Goal: Task Accomplishment & Management: Manage account settings

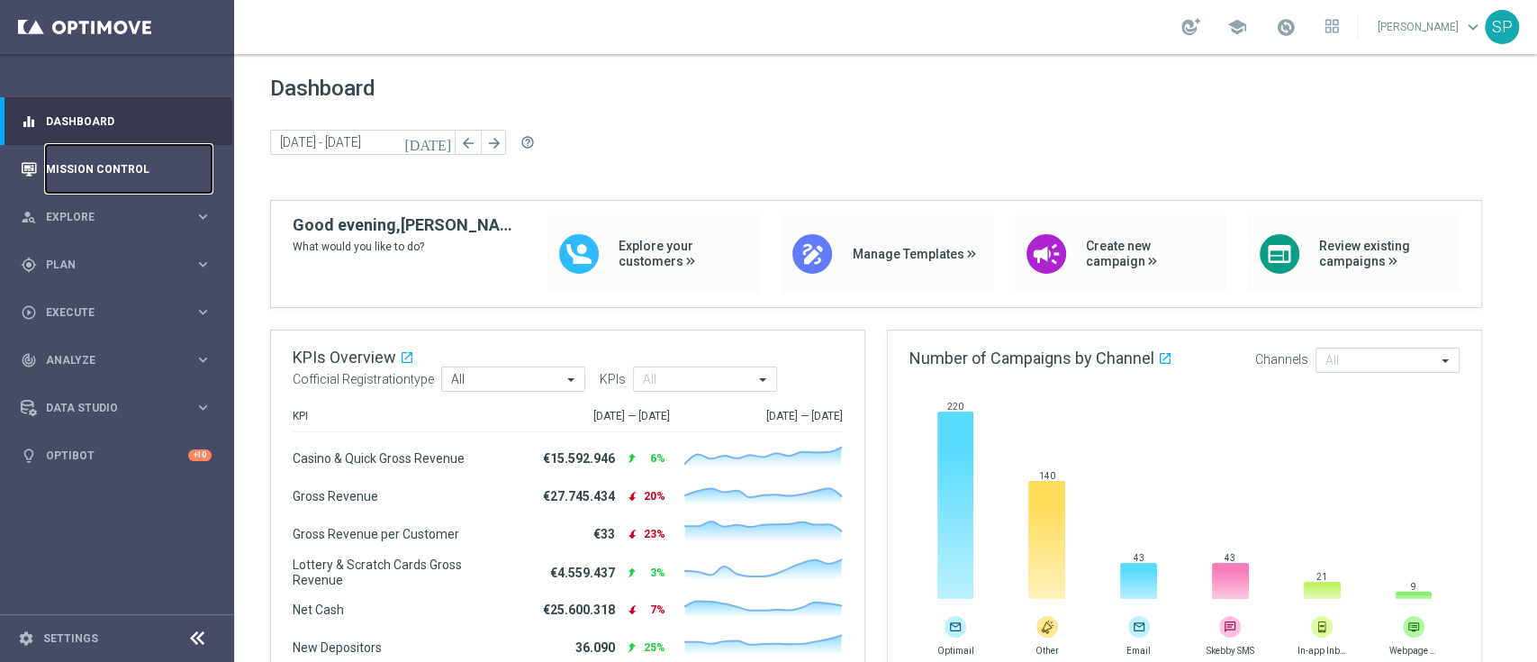
click at [154, 159] on link "Mission Control" at bounding box center [129, 169] width 166 height 48
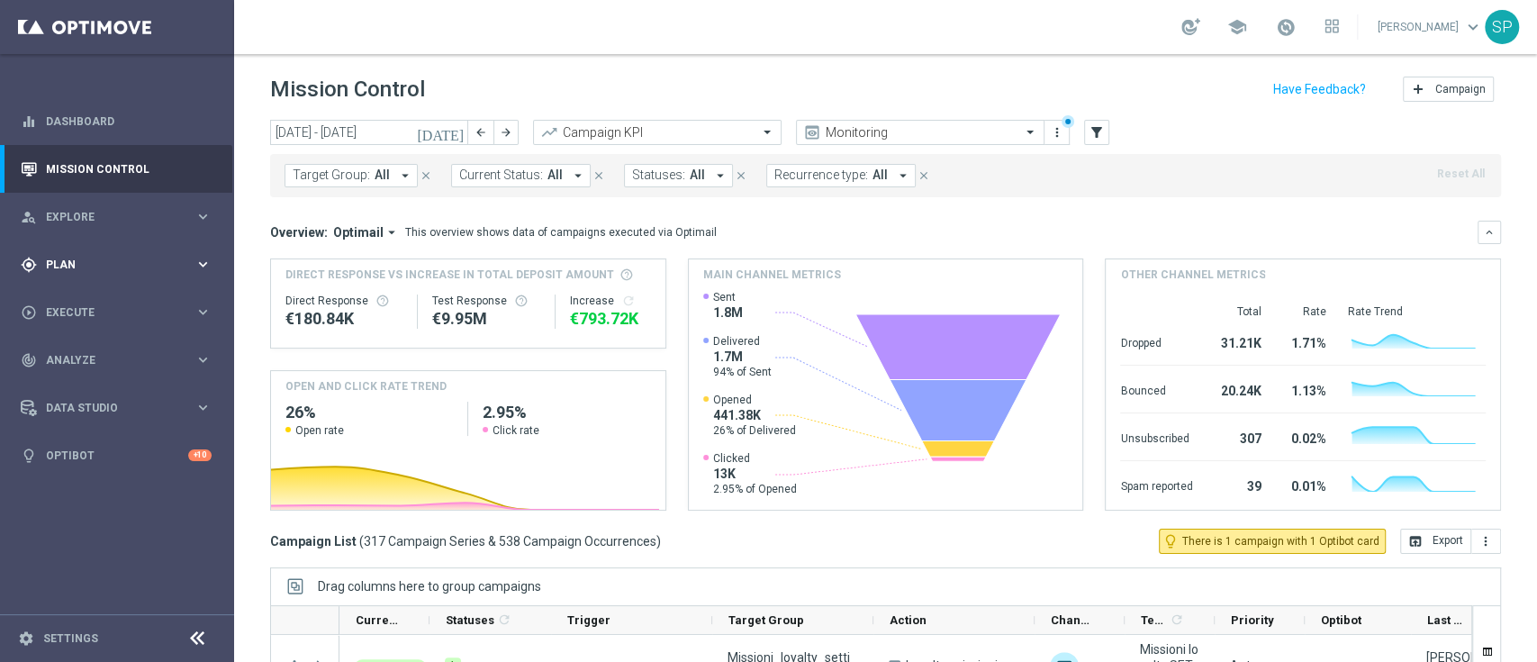
click at [139, 255] on div "gps_fixed Plan keyboard_arrow_right" at bounding box center [116, 264] width 232 height 48
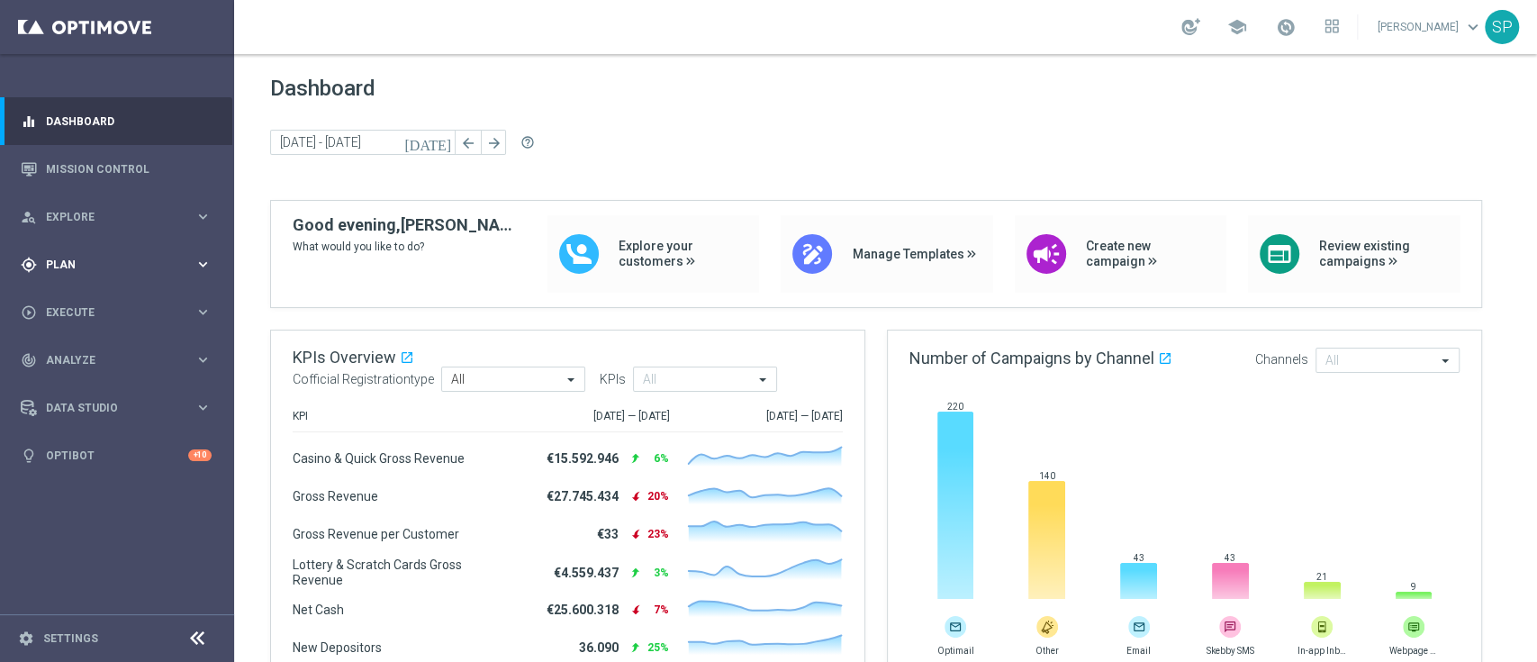
click at [130, 257] on div "gps_fixed Plan" at bounding box center [108, 265] width 174 height 16
click at [93, 299] on link "Target Groups" at bounding box center [117, 301] width 140 height 14
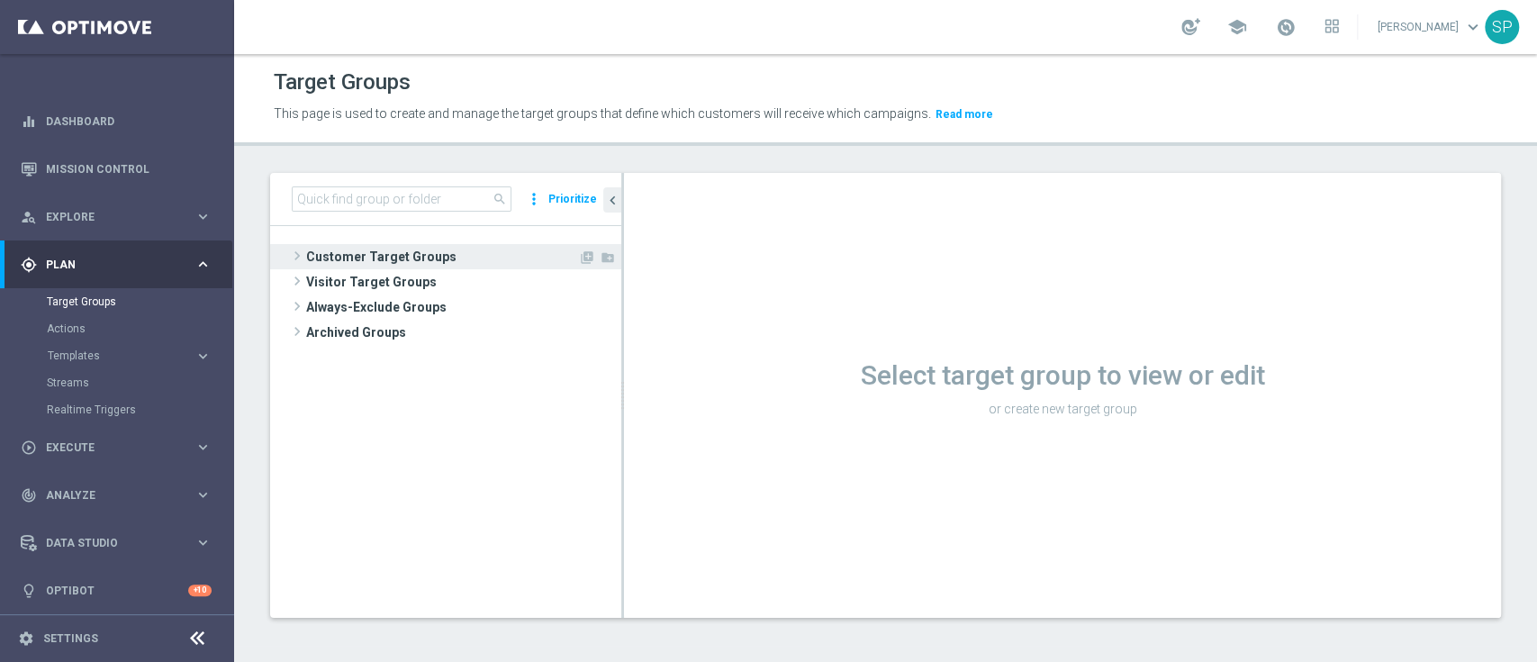
click at [430, 267] on span "Customer Target Groups" at bounding box center [442, 256] width 272 height 25
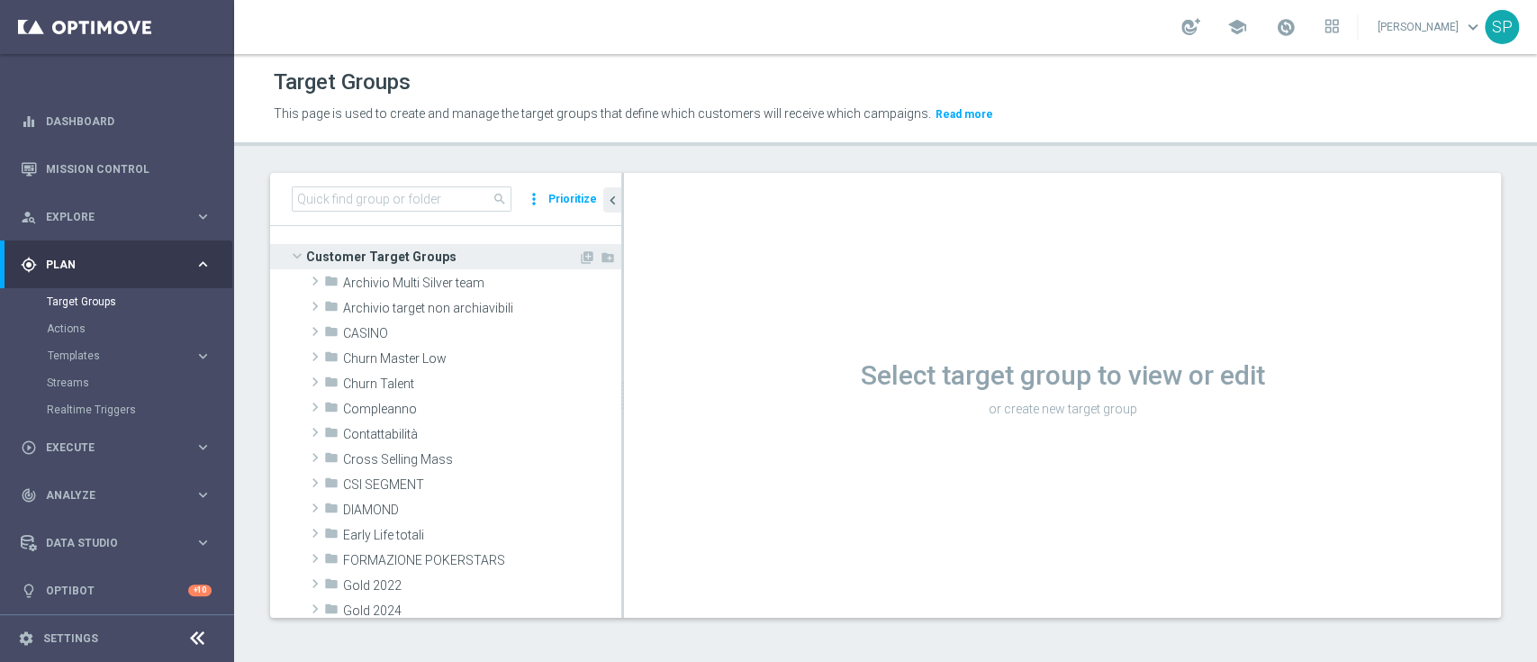
click at [422, 249] on span "Customer Target Groups" at bounding box center [442, 256] width 272 height 25
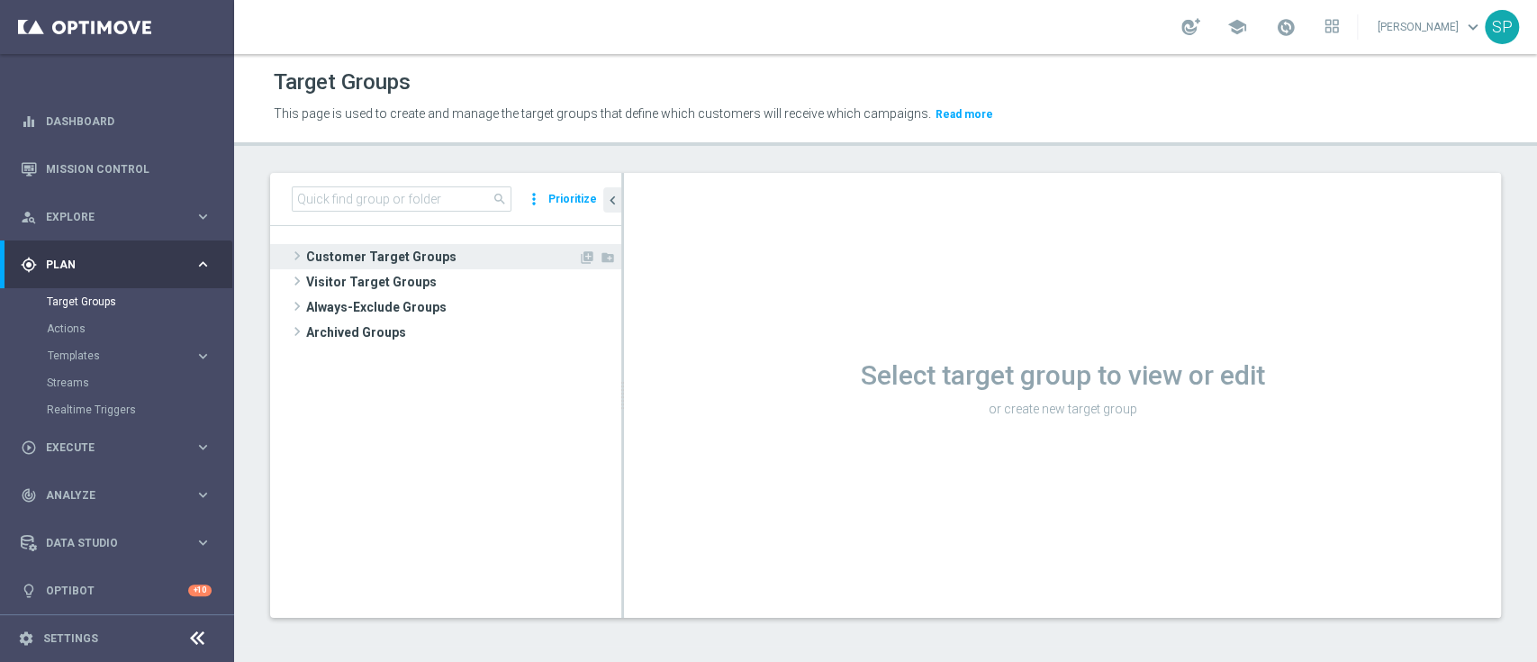
click at [409, 249] on span "Customer Target Groups" at bounding box center [442, 256] width 272 height 25
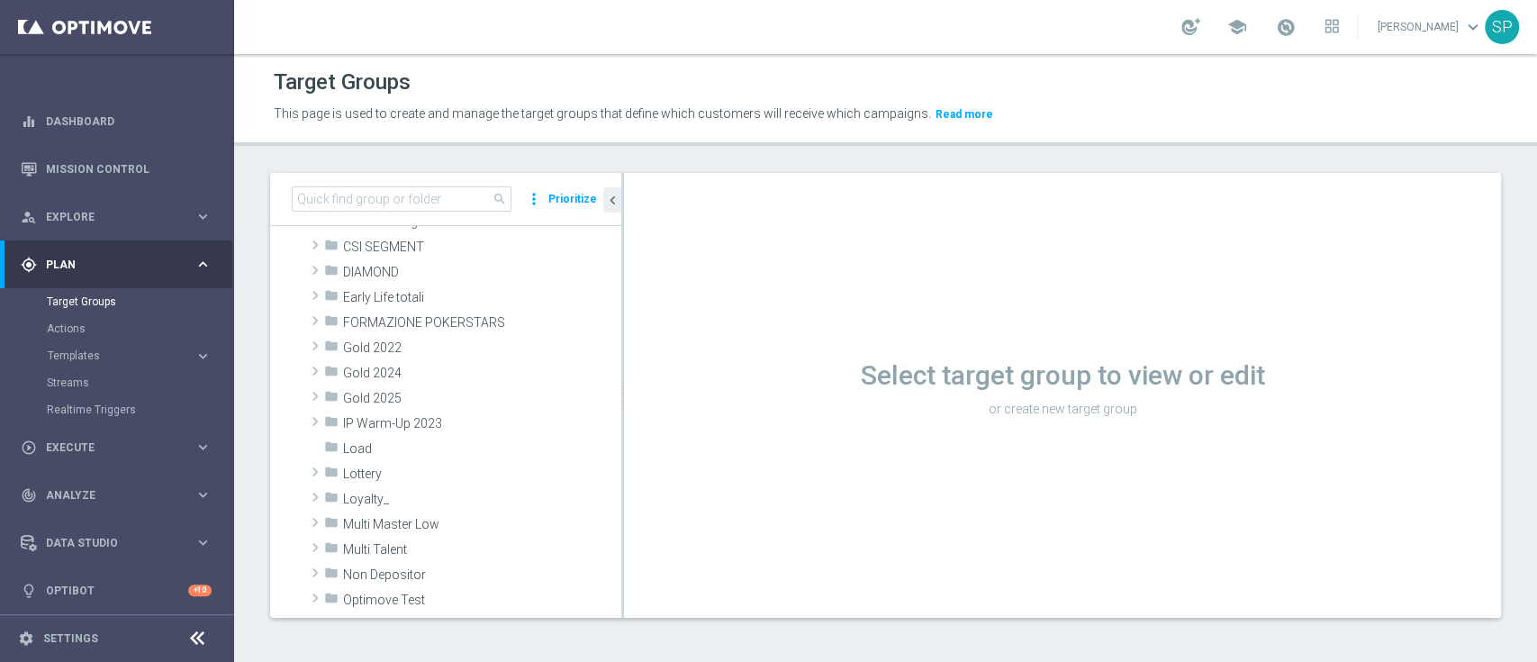
scroll to position [267, 0]
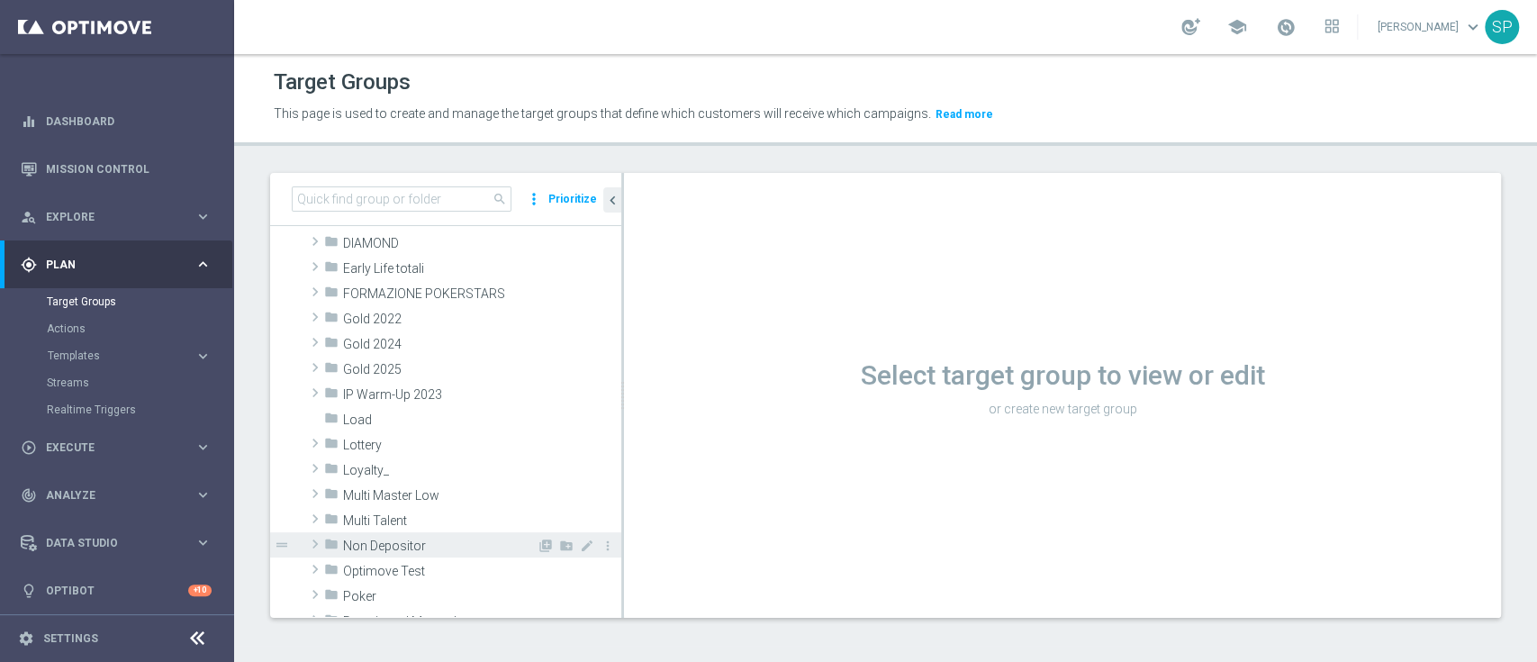
click at [386, 539] on span "Non Depositor" at bounding box center [440, 546] width 194 height 15
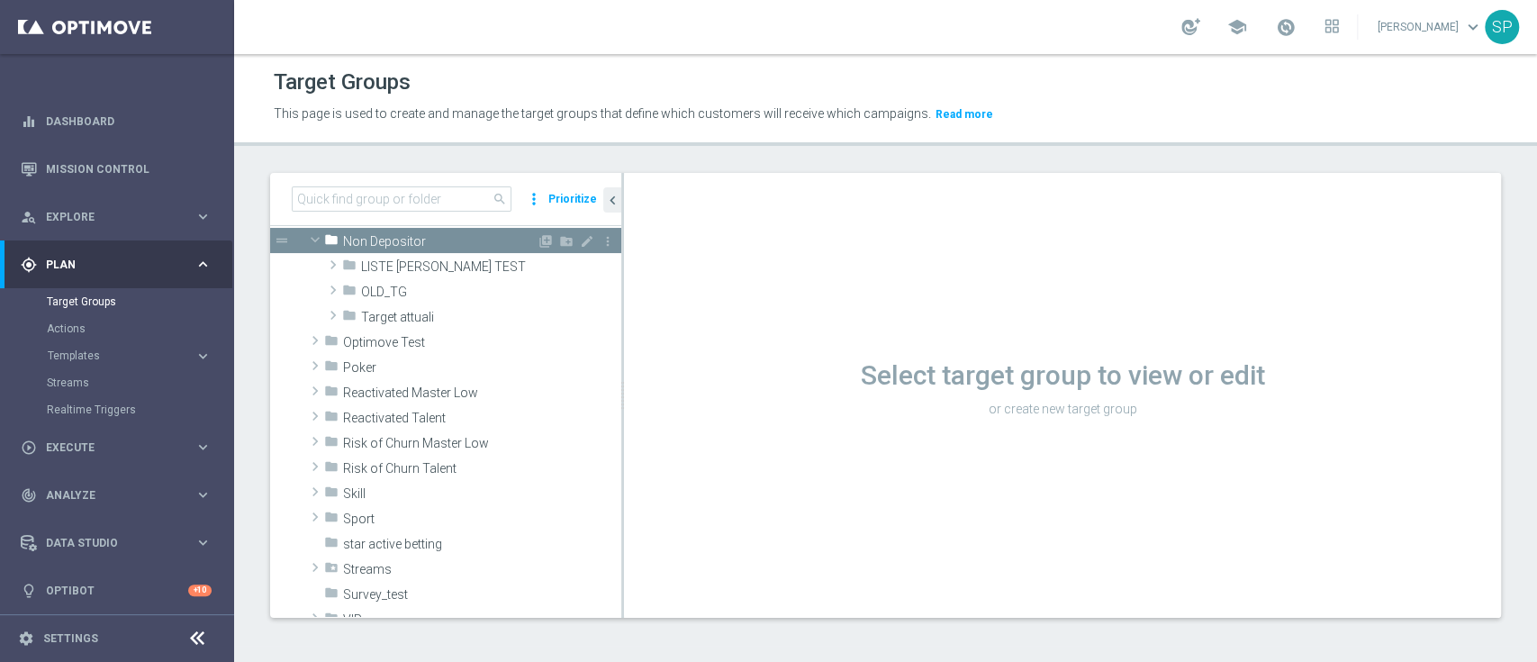
scroll to position [569, 0]
click at [448, 313] on span "Target attuali" at bounding box center [449, 313] width 176 height 15
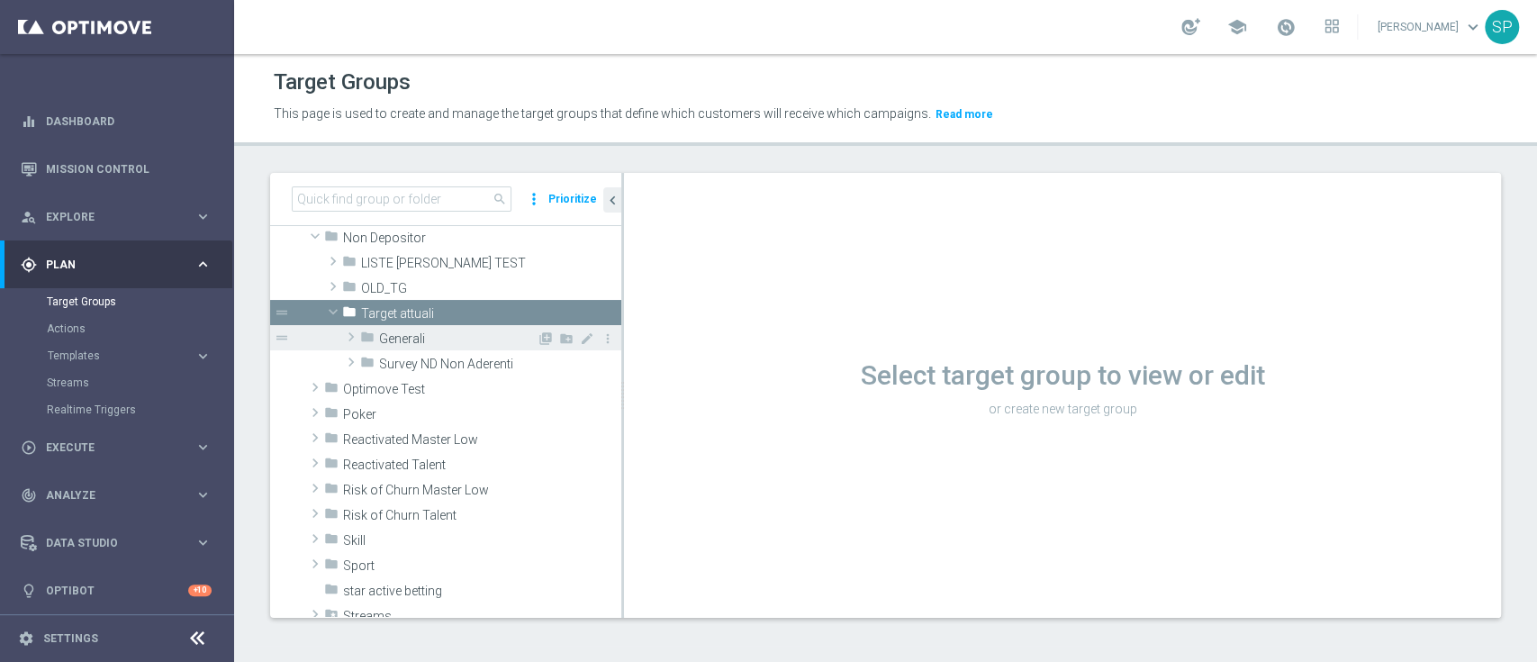
click at [461, 335] on span "Generali" at bounding box center [458, 338] width 158 height 15
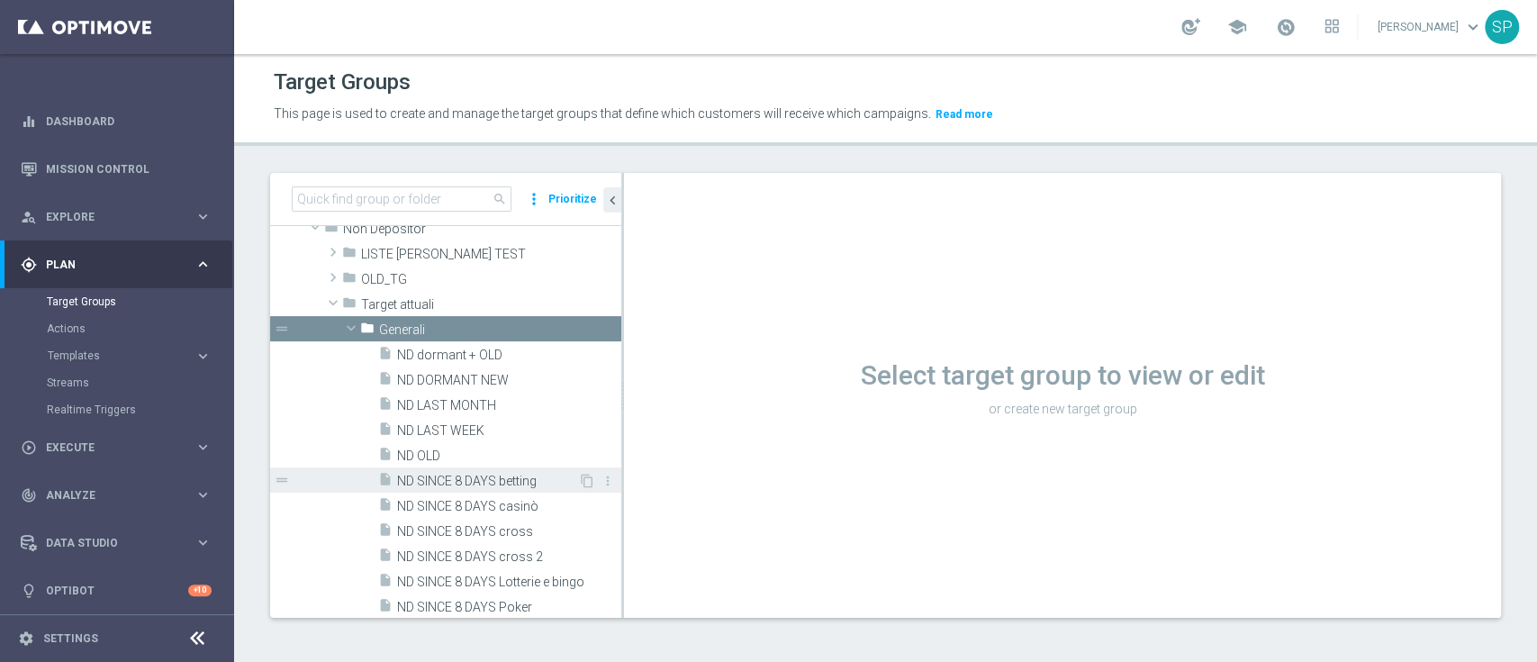
scroll to position [542, 0]
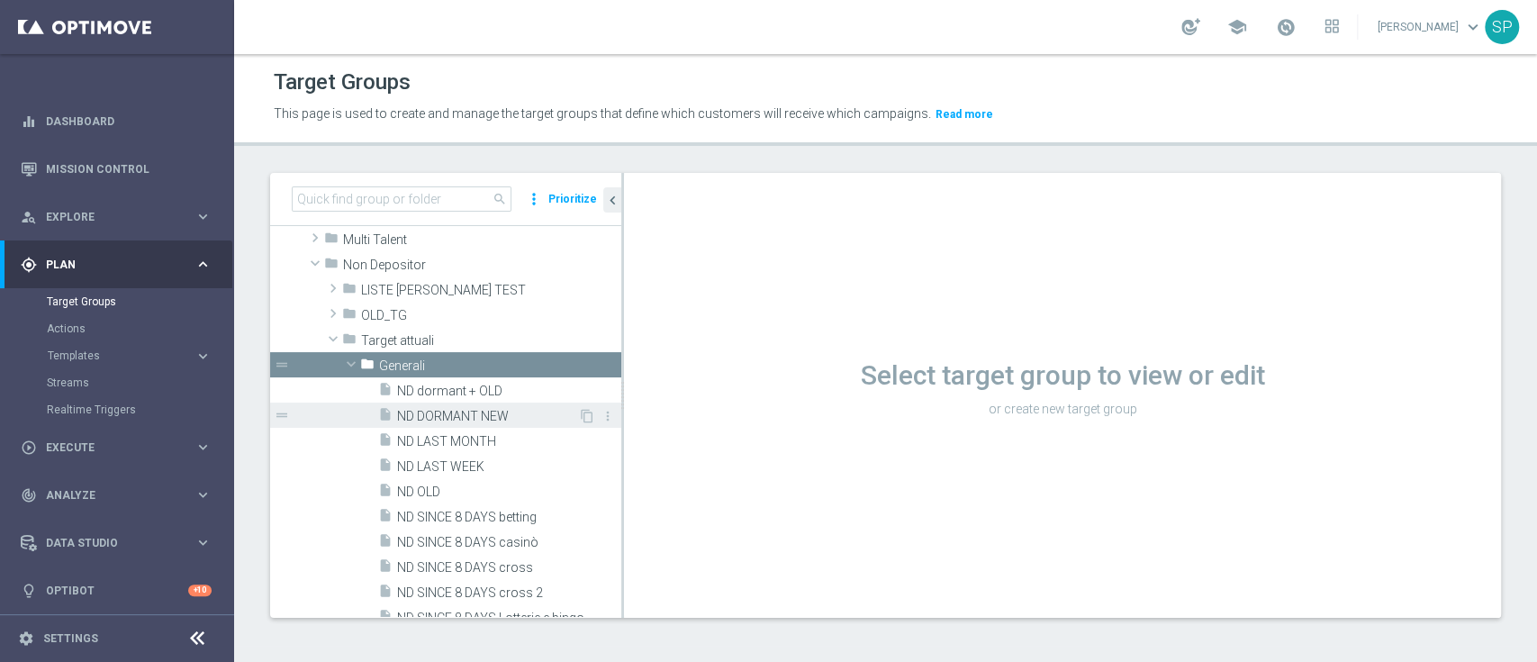
click at [497, 423] on div "insert_drive_file ND DORMANT NEW" at bounding box center [478, 415] width 200 height 25
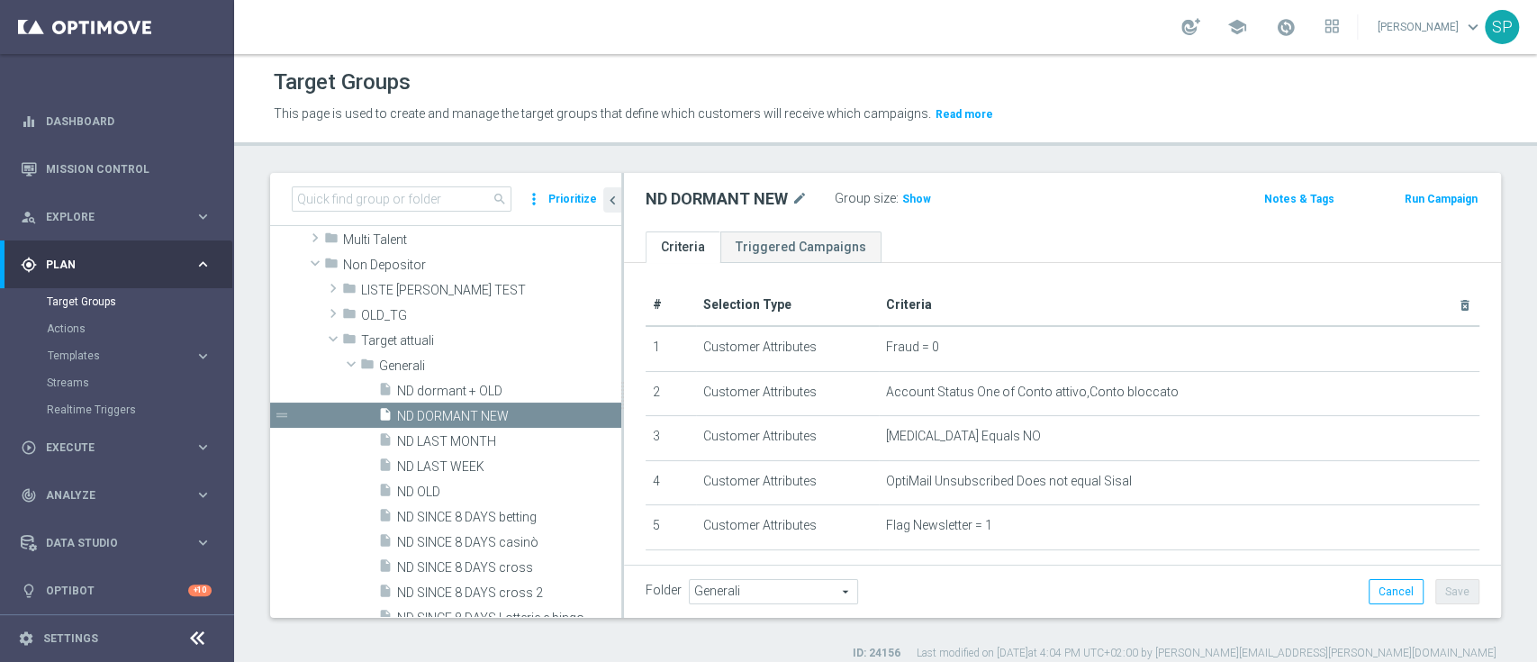
click at [910, 211] on div "Group size : Show" at bounding box center [925, 198] width 180 height 25
click at [918, 193] on span "Show" at bounding box center [916, 199] width 29 height 13
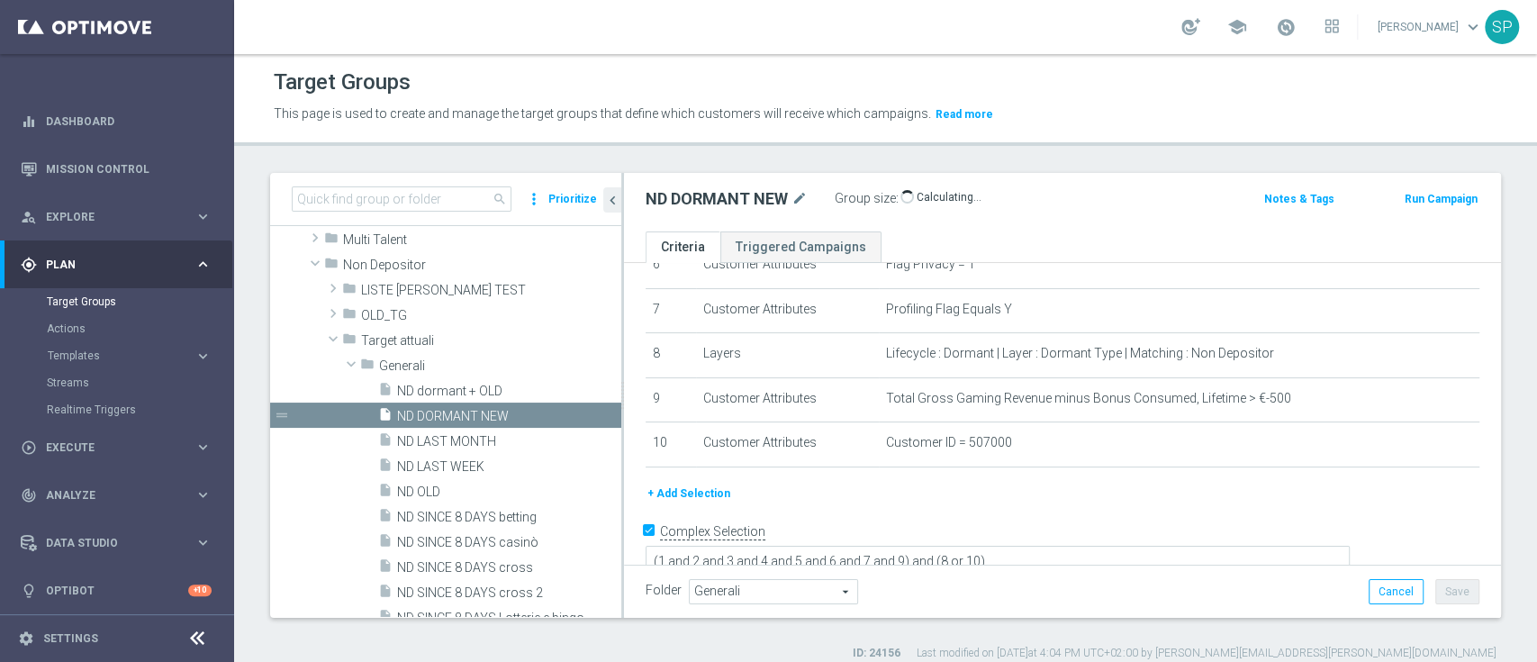
scroll to position [315, 0]
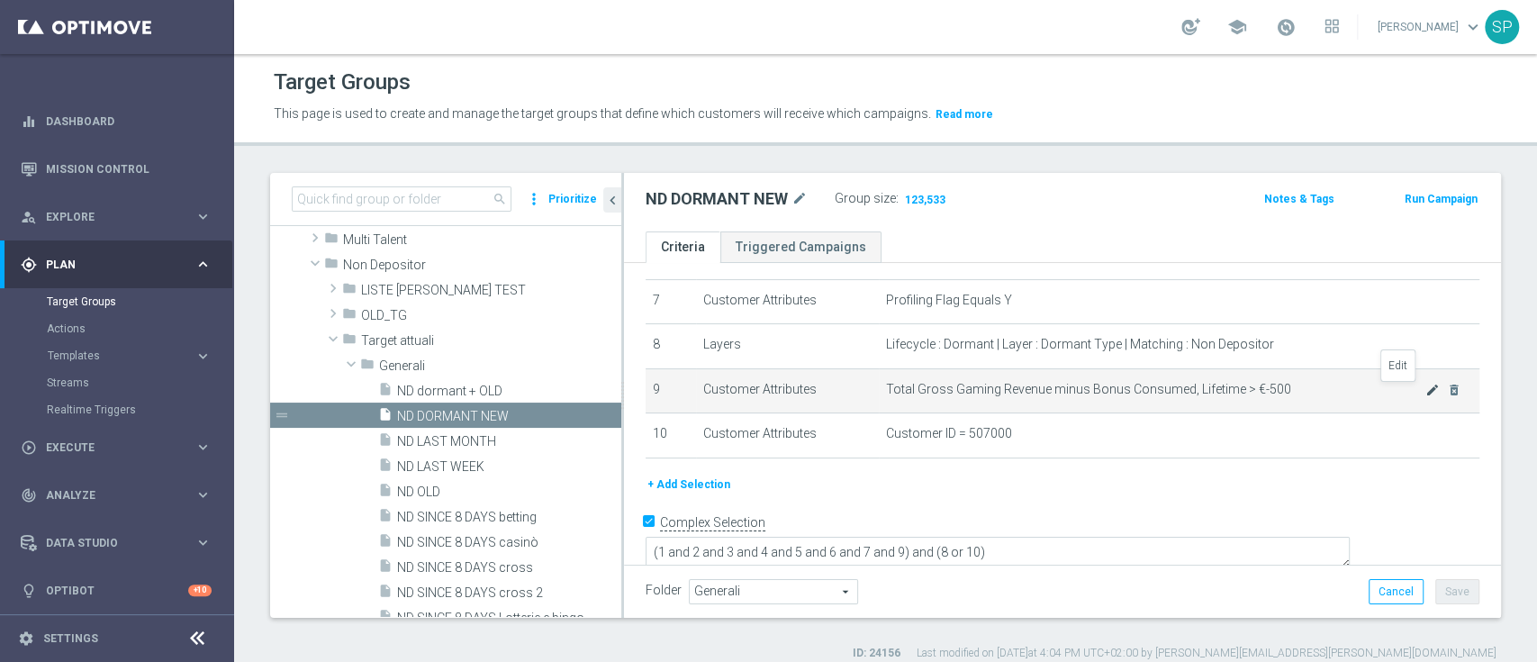
click at [1426, 386] on icon "mode_edit" at bounding box center [1433, 390] width 14 height 14
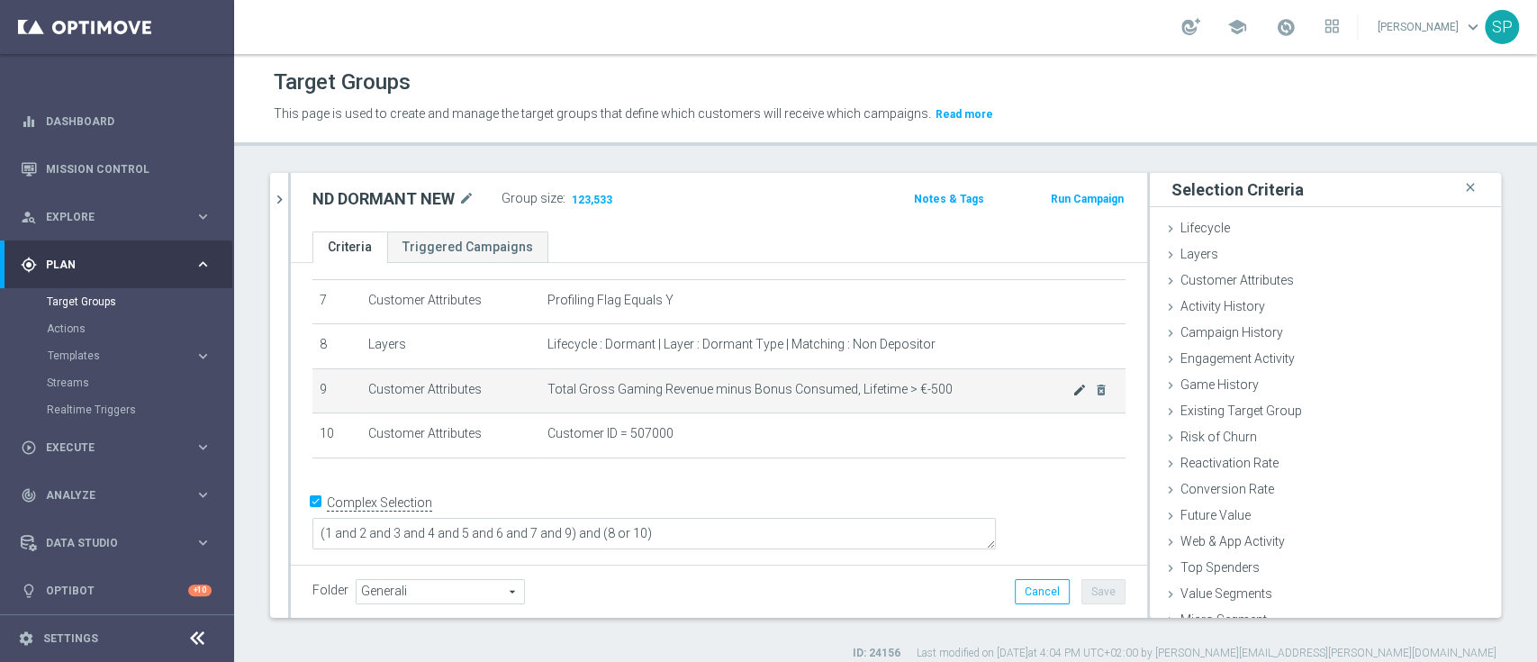
scroll to position [296, 0]
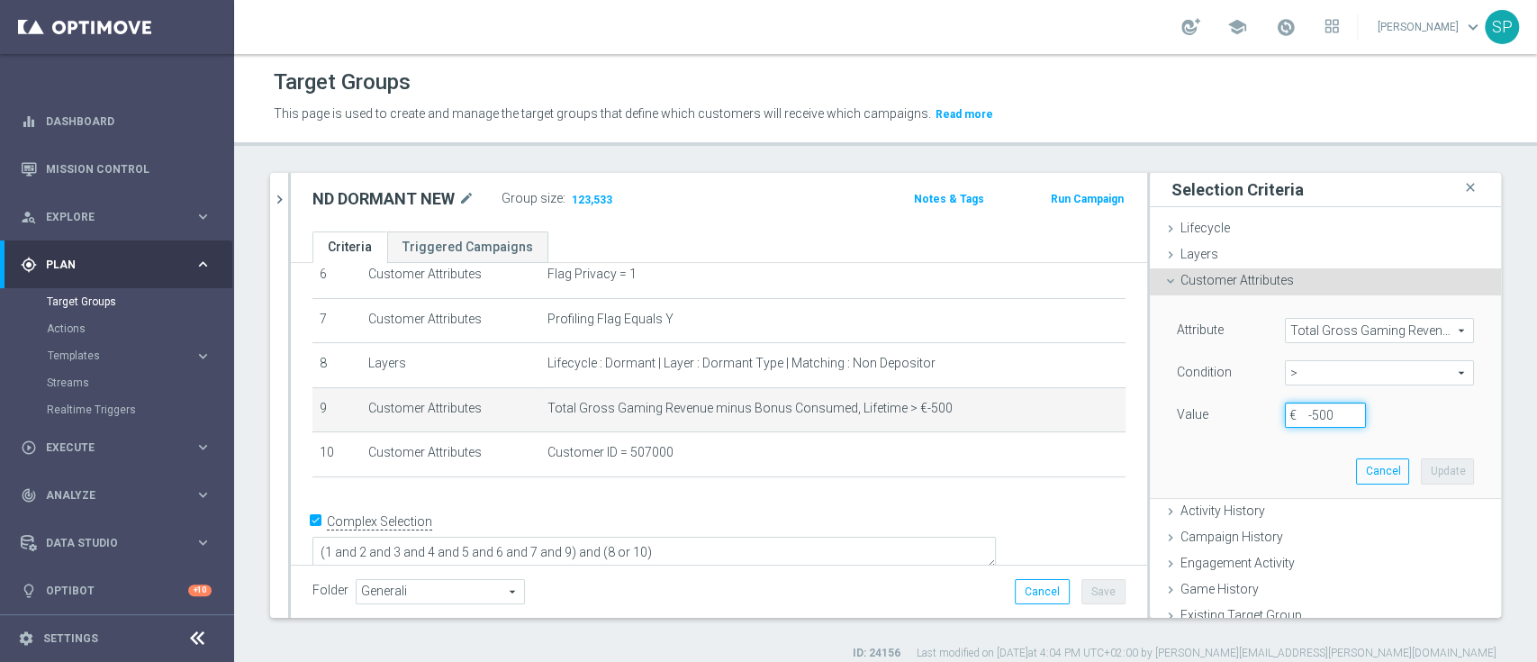
click at [1317, 421] on input "-500" at bounding box center [1325, 415] width 81 height 25
type input "-5"
type input "0"
click at [1421, 468] on button "Update" at bounding box center [1447, 470] width 53 height 25
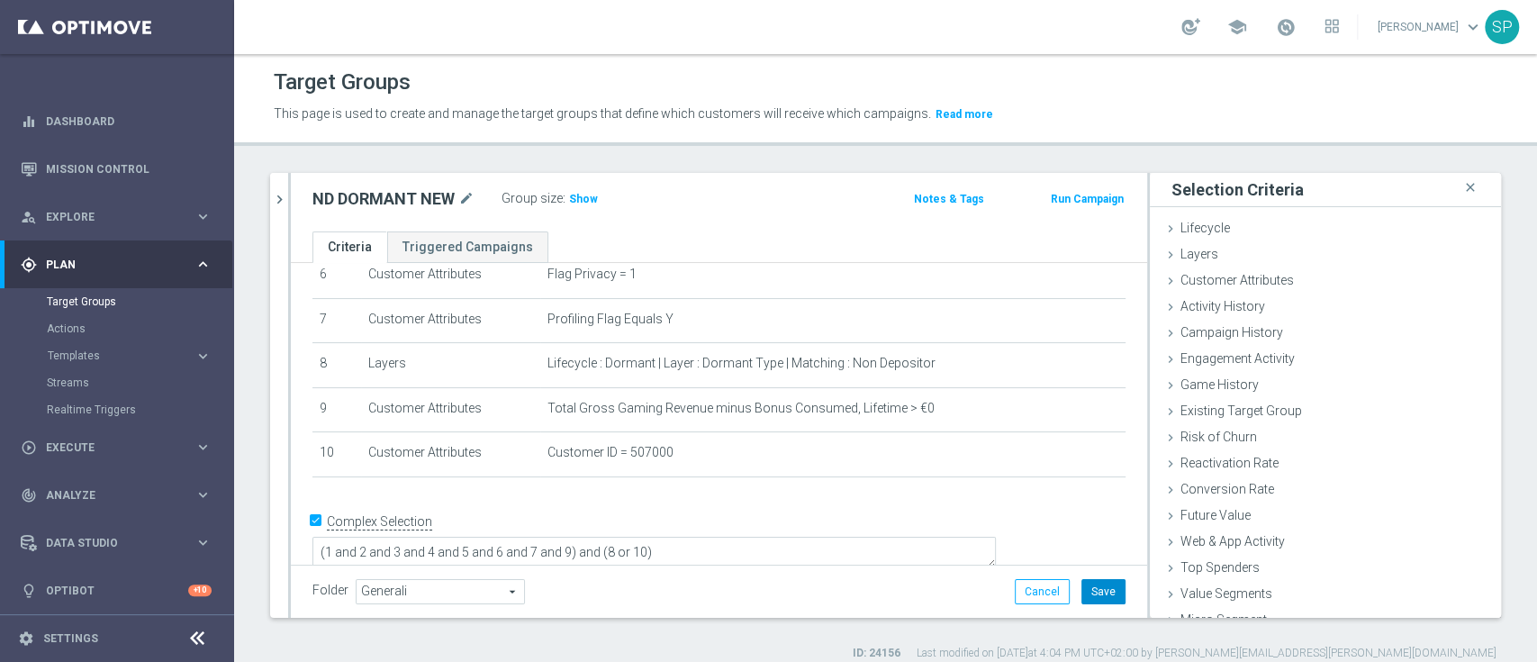
click at [1098, 592] on button "Save" at bounding box center [1104, 591] width 44 height 25
click at [589, 194] on span "Show" at bounding box center [583, 199] width 29 height 13
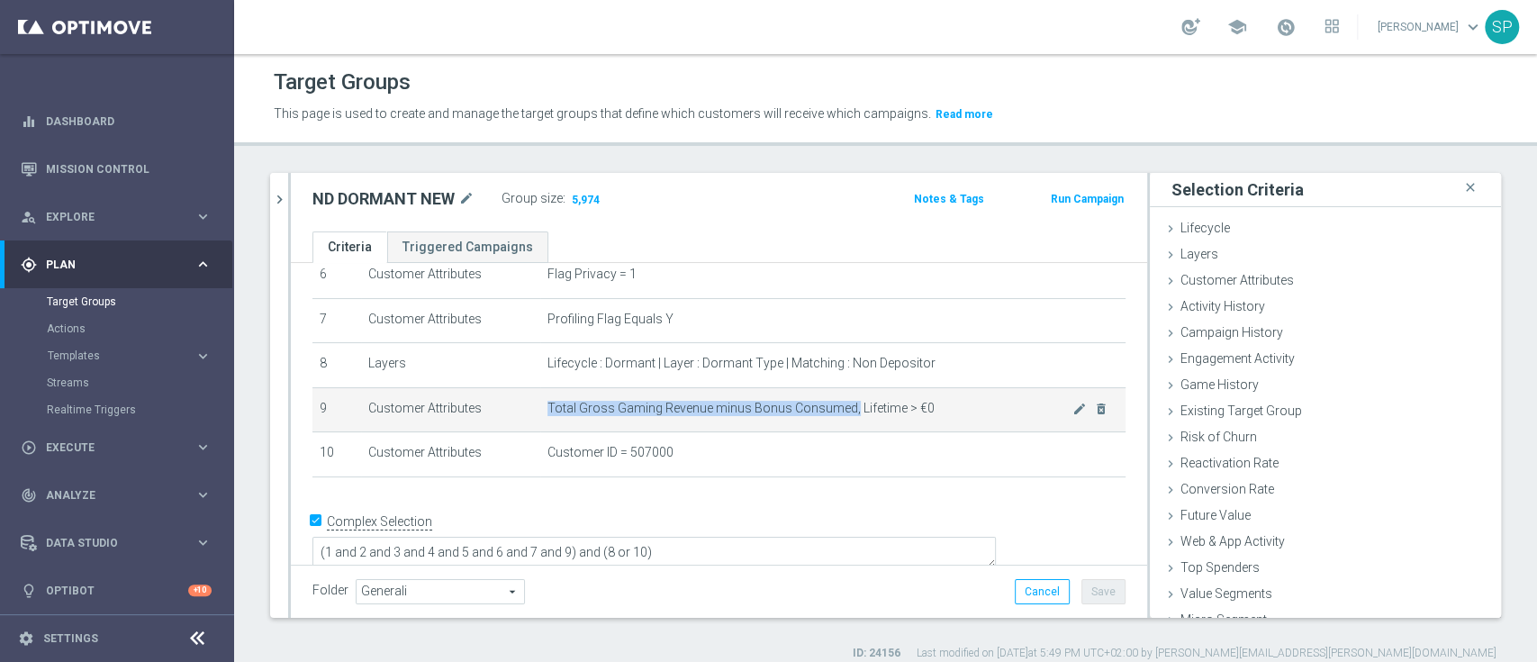
drag, startPoint x: 837, startPoint y: 410, endPoint x: 533, endPoint y: 415, distance: 304.4
click at [540, 415] on td "Total Gross Gaming Revenue minus Bonus Consumed, Lifetime > €0 mode_edit delete…" at bounding box center [832, 409] width 585 height 45
copy span "Total Gross Gaming Revenue minus Bonus Consumed,"
click at [1073, 414] on icon "mode_edit" at bounding box center [1080, 409] width 14 height 14
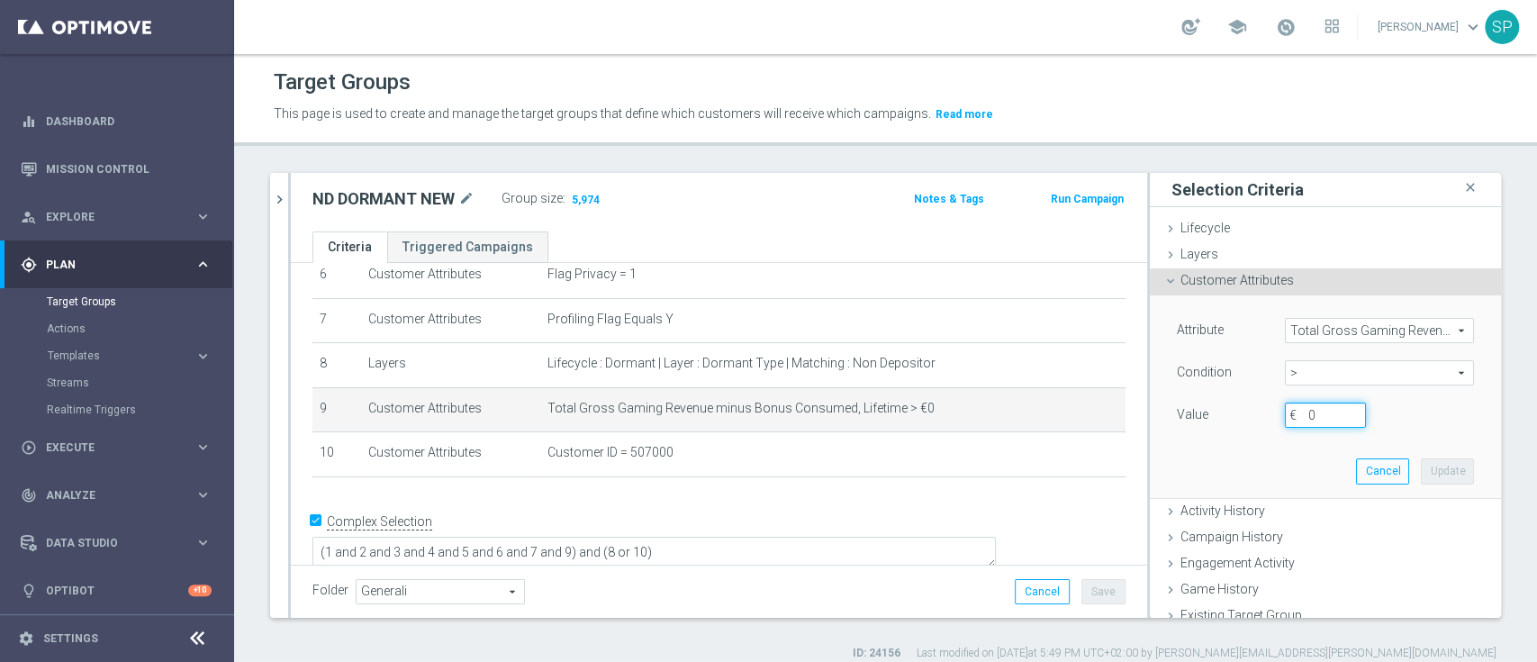
click at [1295, 409] on input "0" at bounding box center [1325, 415] width 81 height 25
type input "-500"
click at [1421, 467] on button "Update" at bounding box center [1447, 470] width 53 height 25
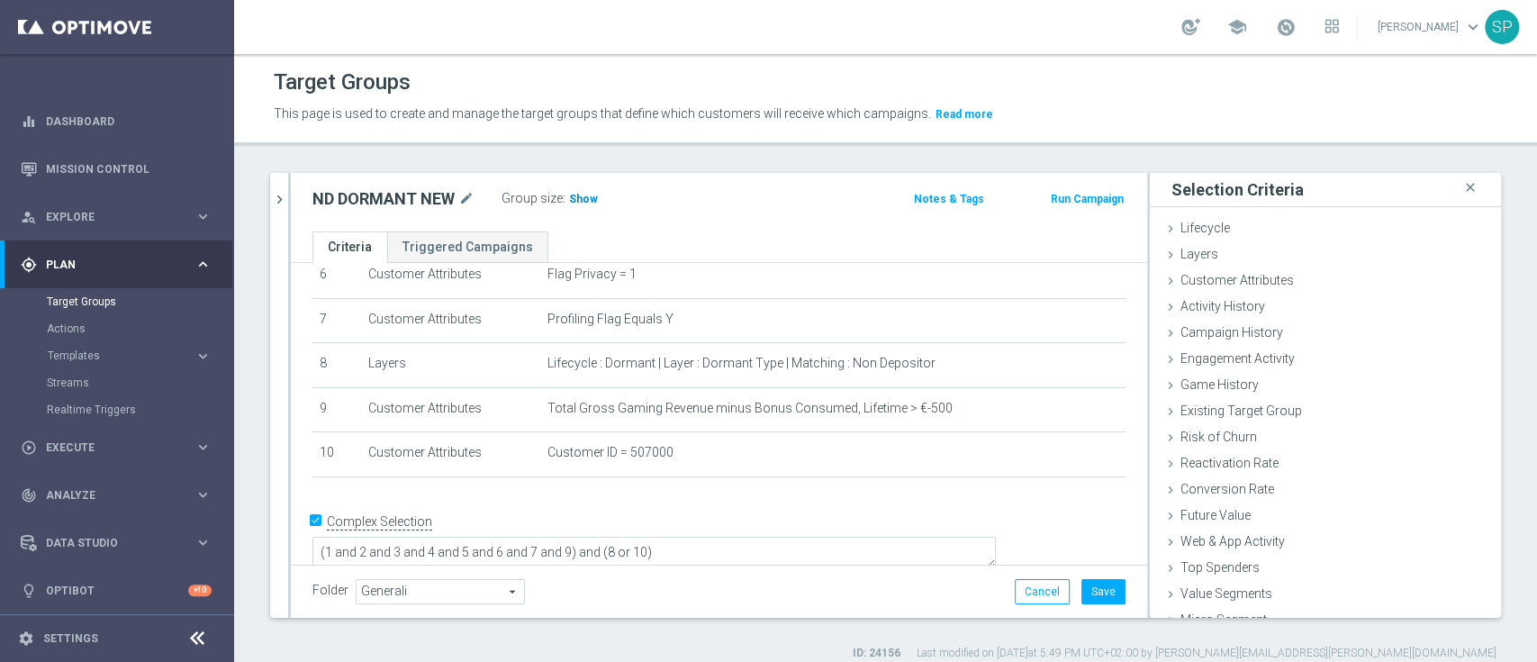
click at [582, 204] on span "Show" at bounding box center [583, 199] width 29 height 13
